Goal: Information Seeking & Learning: Learn about a topic

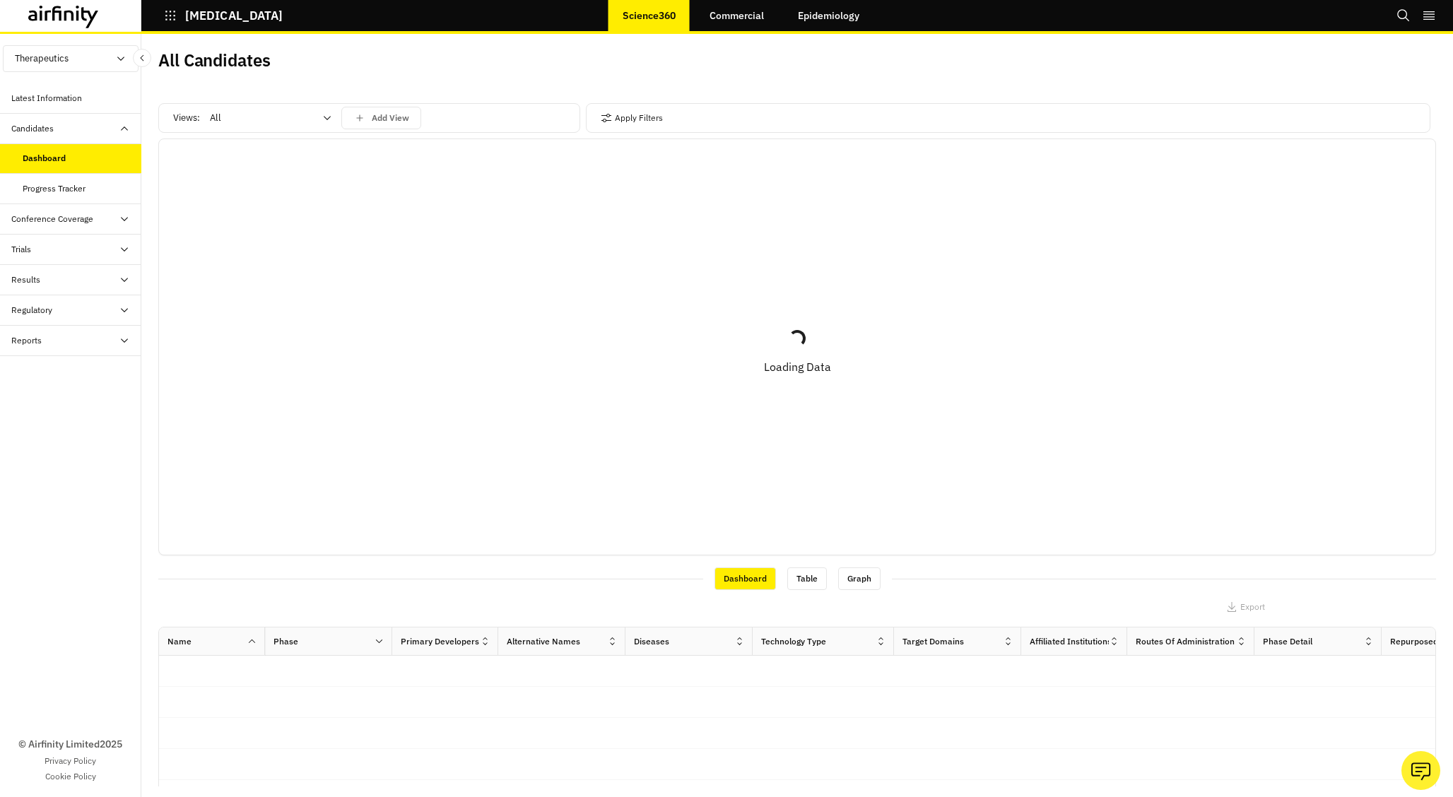
click at [70, 252] on div "Trials" at bounding box center [76, 249] width 130 height 13
click at [63, 281] on div "Table" at bounding box center [82, 280] width 119 height 13
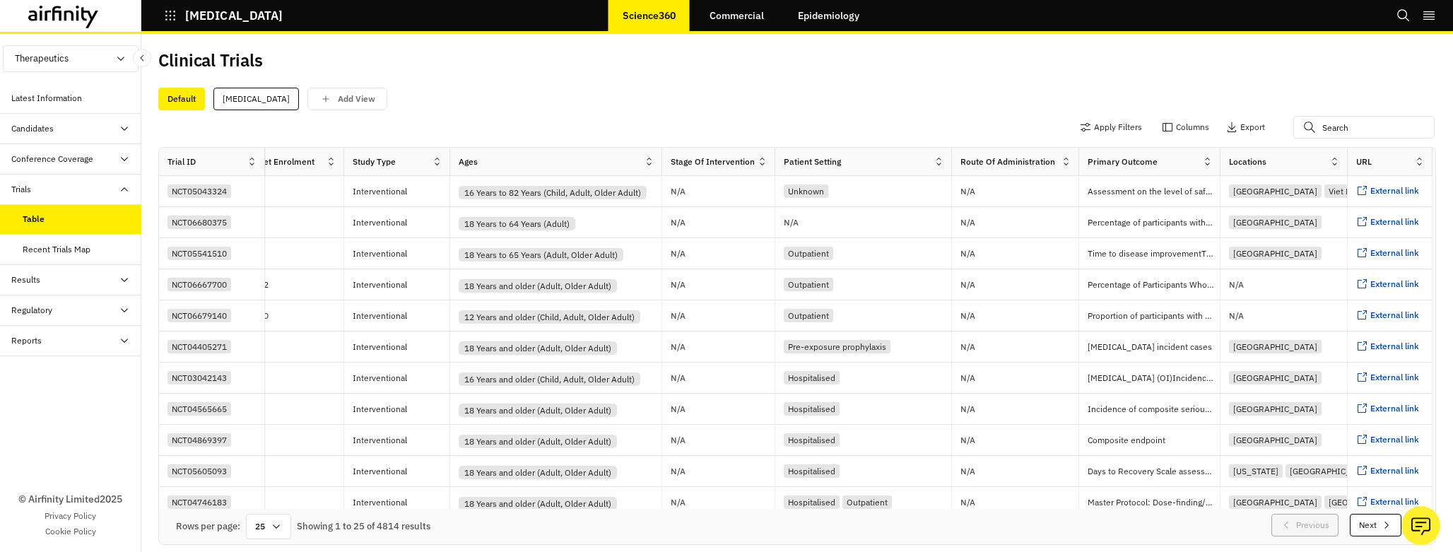
scroll to position [0, 4]
click at [197, 17] on p "COVID-19" at bounding box center [234, 15] width 98 height 13
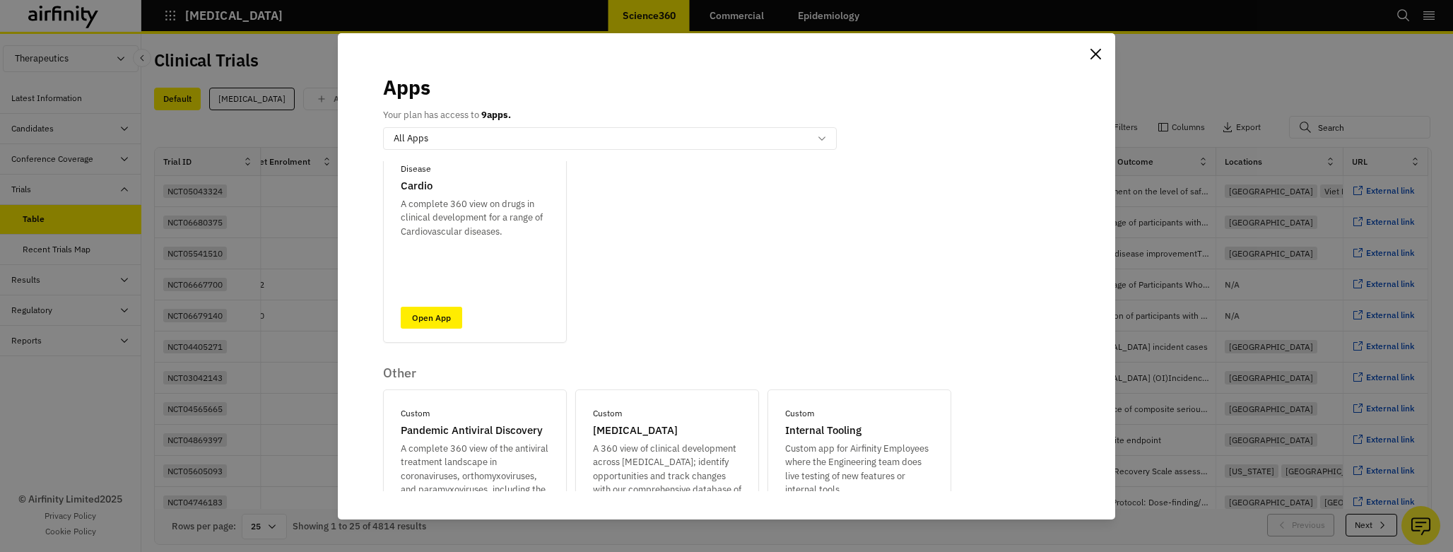
scroll to position [599, 0]
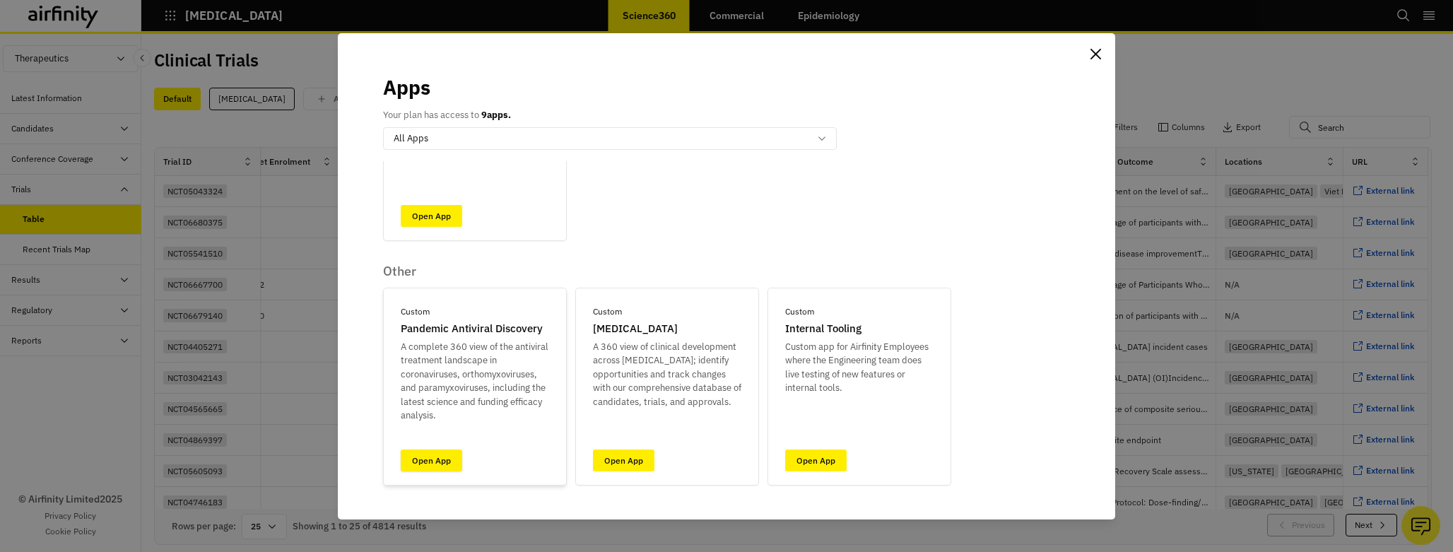
click at [435, 463] on link "Open App" at bounding box center [431, 461] width 61 height 22
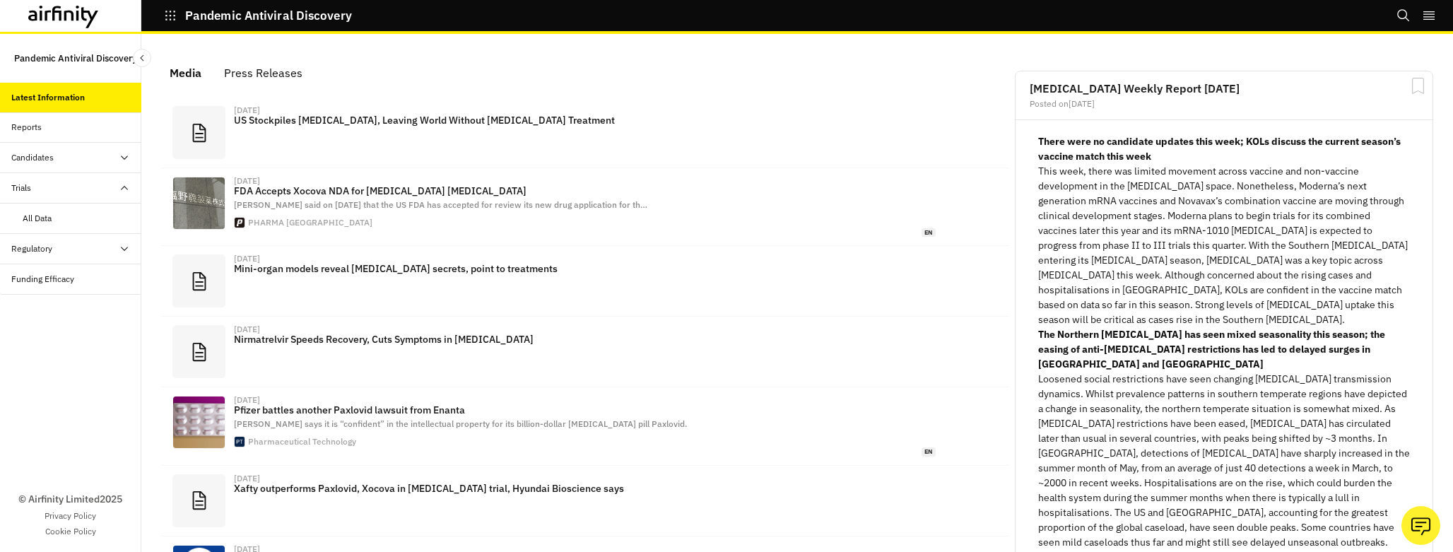
scroll to position [866, 424]
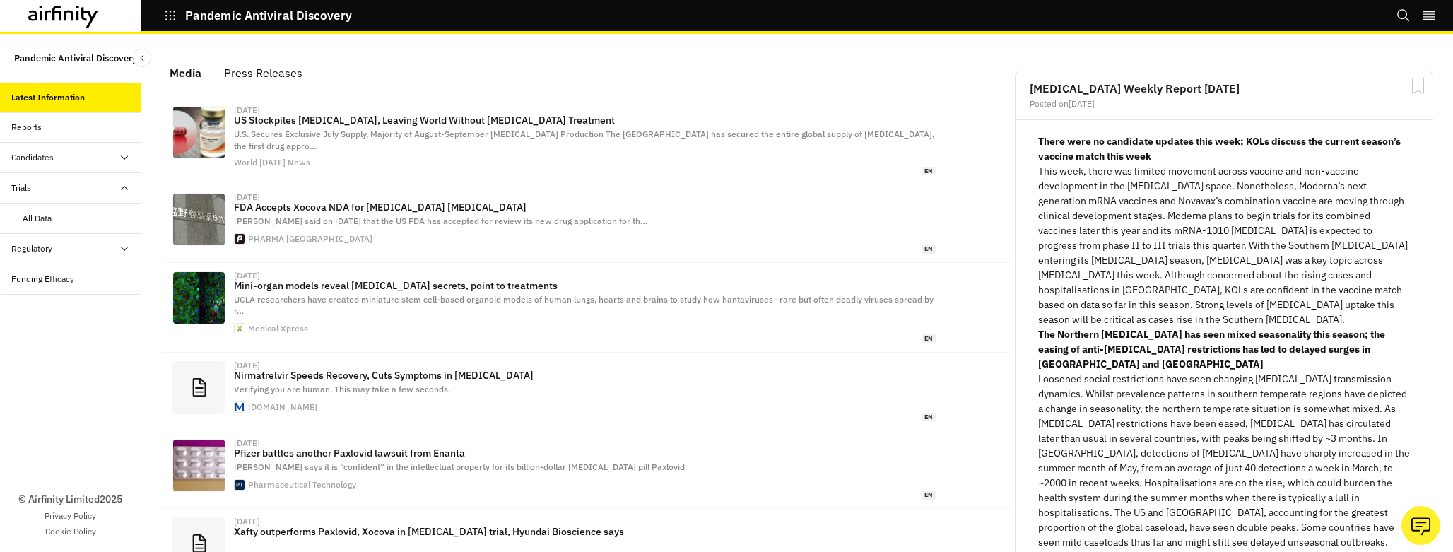
click at [71, 218] on div "All Data" at bounding box center [82, 218] width 119 height 13
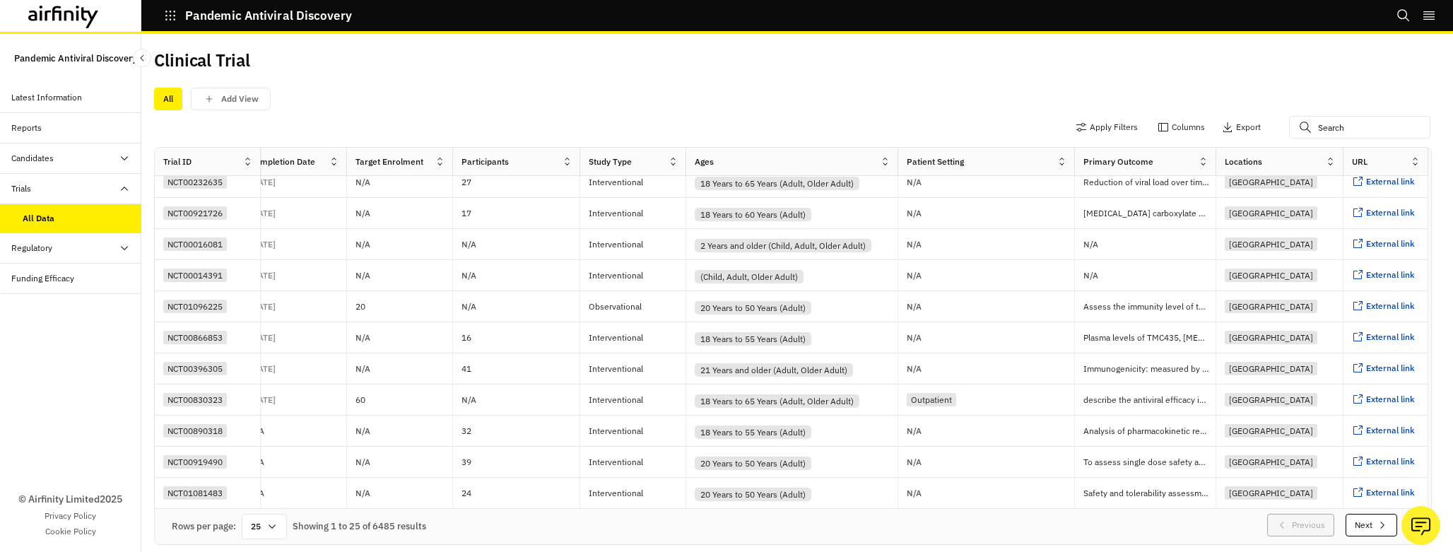
scroll to position [7, 4]
